Goal: Information Seeking & Learning: Learn about a topic

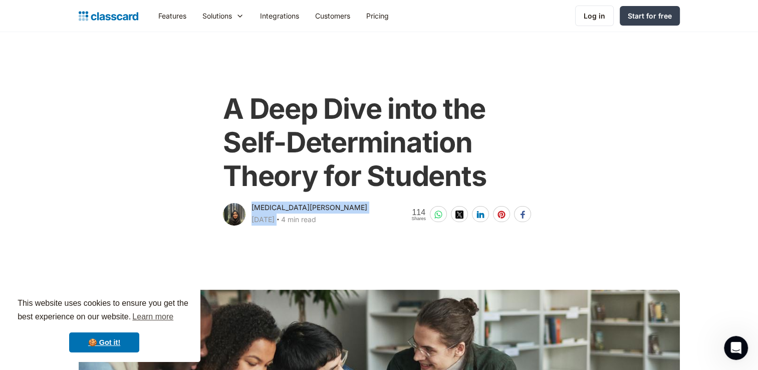
drag, startPoint x: 252, startPoint y: 210, endPoint x: 320, endPoint y: 224, distance: 69.7
click at [320, 224] on div "Syeda Zahirunisa September 25, 2024 ‧ 4 min read" at bounding box center [309, 214] width 116 height 26
copy div "Syeda Zahirunisa September 25, 2024"
